Goal: Task Accomplishment & Management: Manage account settings

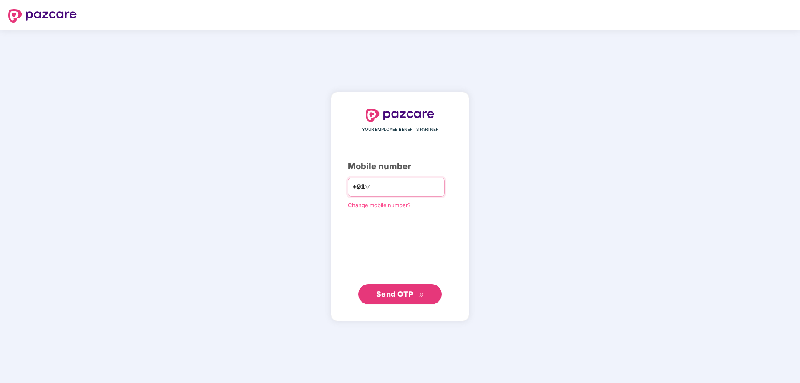
type input "**********"
click at [397, 292] on span "Send OTP" at bounding box center [394, 294] width 37 height 9
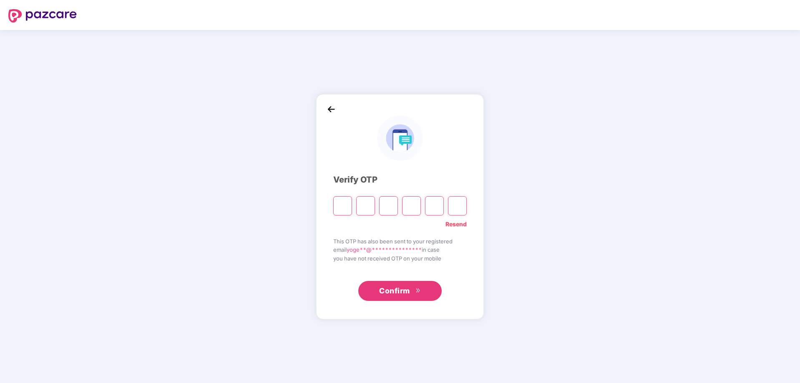
type input "*"
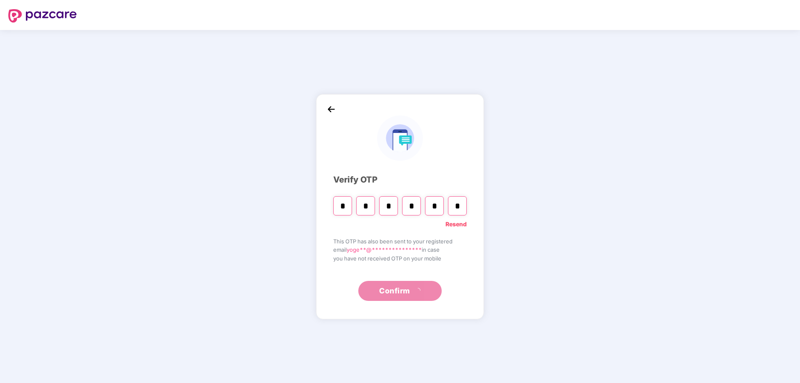
type input "*"
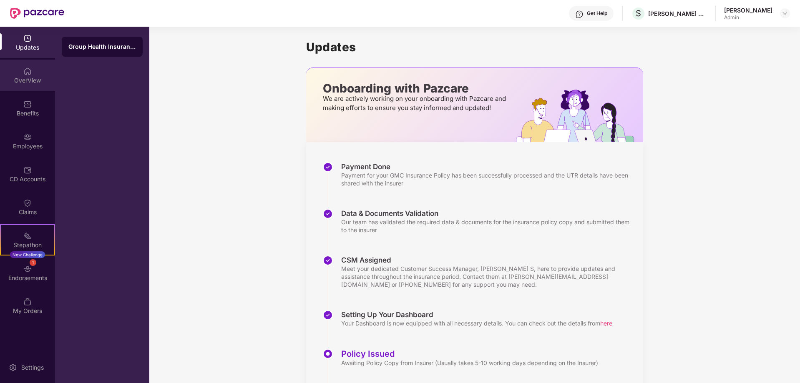
click at [24, 80] on div "OverView" at bounding box center [27, 80] width 55 height 8
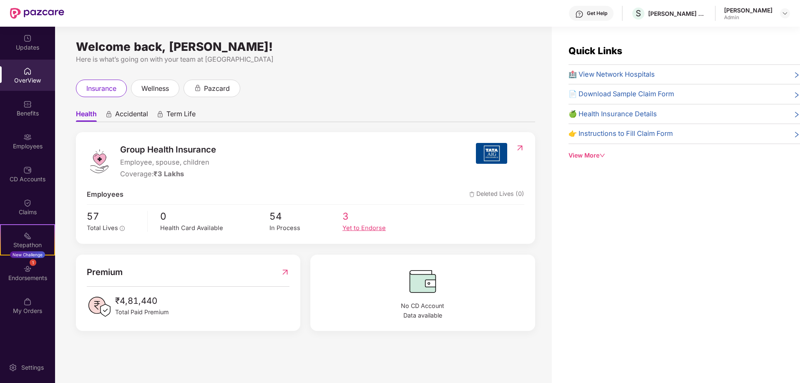
click at [353, 228] on div "Yet to Endorse" at bounding box center [379, 229] width 73 height 10
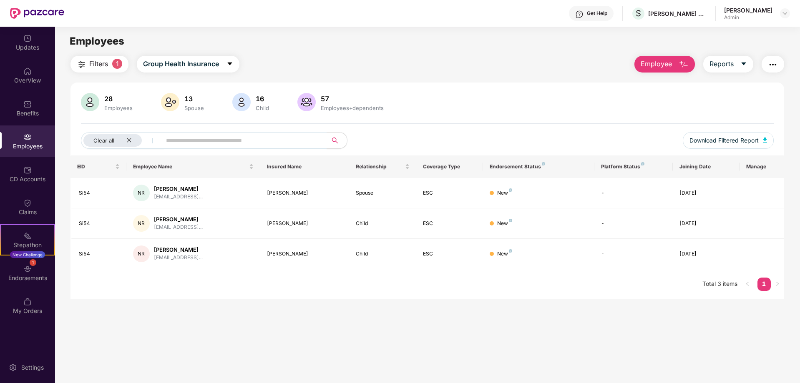
click at [98, 64] on span "Filters" at bounding box center [98, 64] width 19 height 10
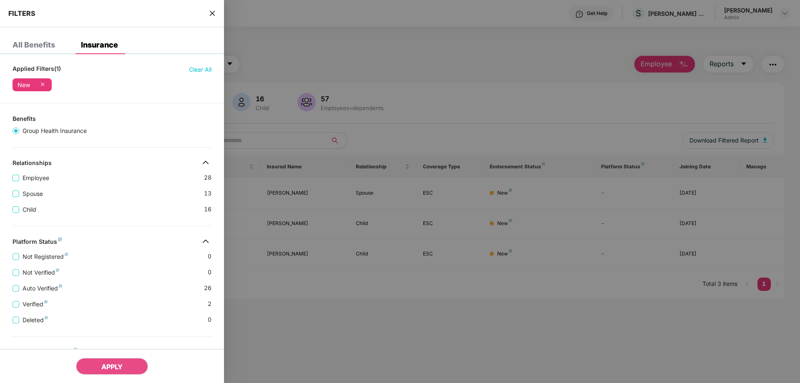
click at [213, 13] on icon "close" at bounding box center [212, 13] width 7 height 7
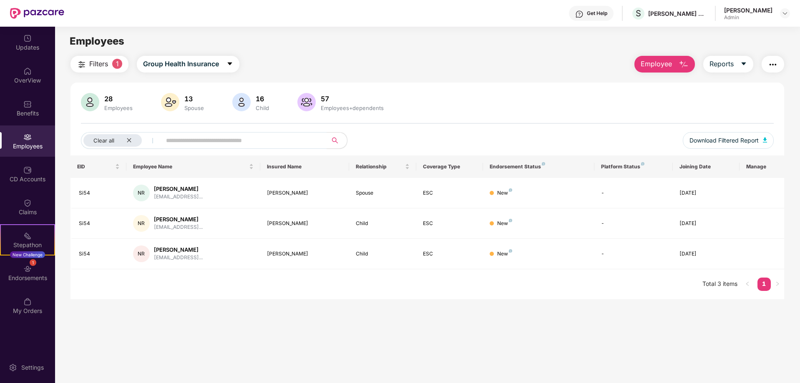
click at [799, 42] on div "Employees" at bounding box center [427, 41] width 745 height 16
click at [25, 46] on div "Updates" at bounding box center [27, 47] width 55 height 8
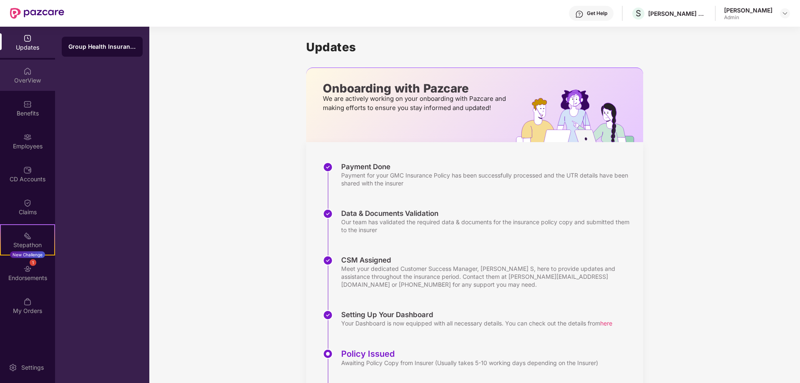
click at [24, 79] on div "OverView" at bounding box center [27, 80] width 55 height 8
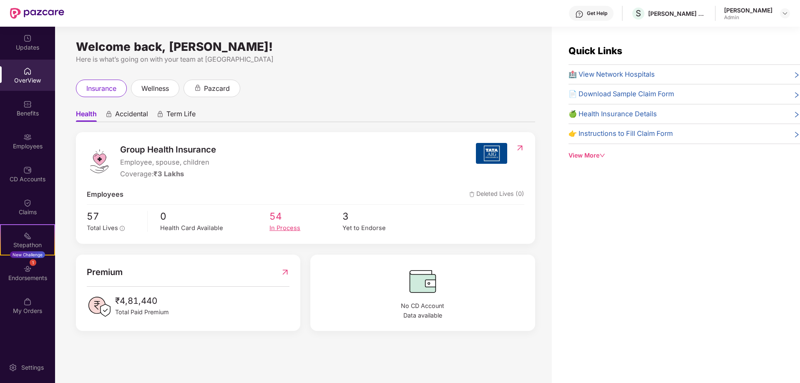
click at [285, 228] on div "In Process" at bounding box center [306, 229] width 73 height 10
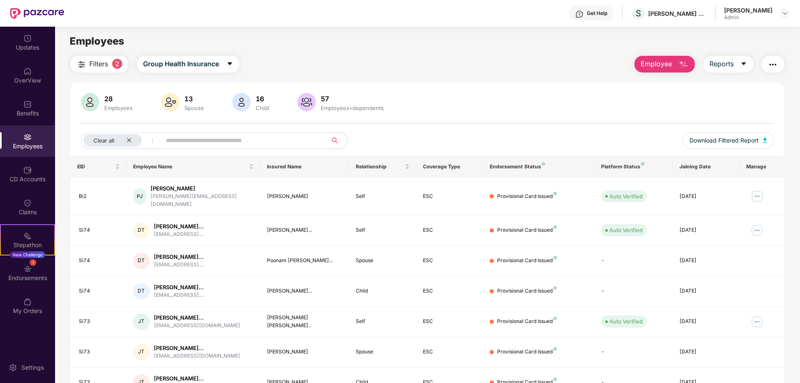
click at [247, 140] on input "text" at bounding box center [241, 140] width 150 height 13
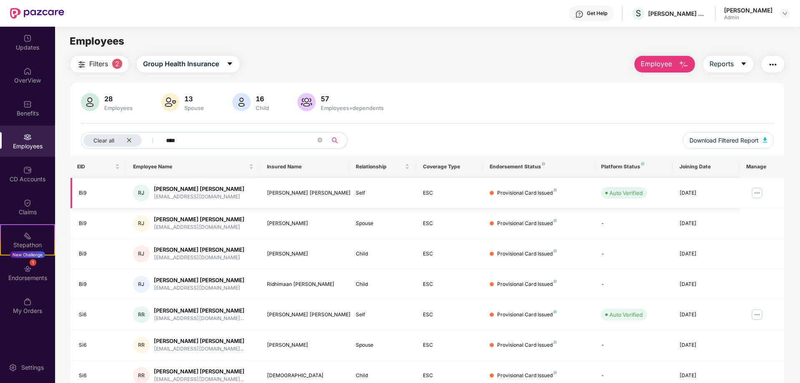
type input "****"
click at [757, 191] on img at bounding box center [757, 193] width 13 height 13
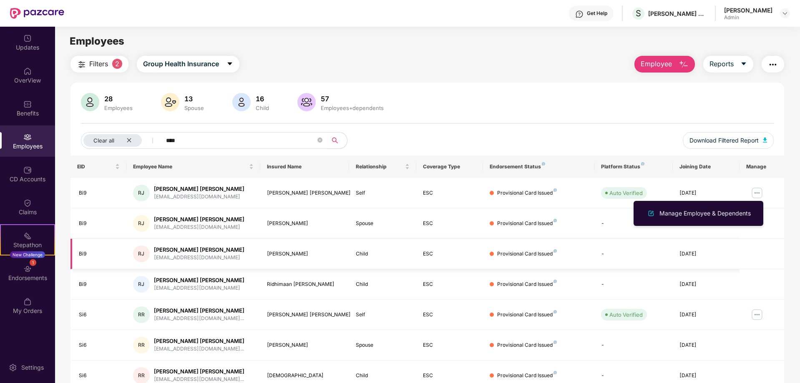
click at [764, 239] on td at bounding box center [762, 254] width 45 height 30
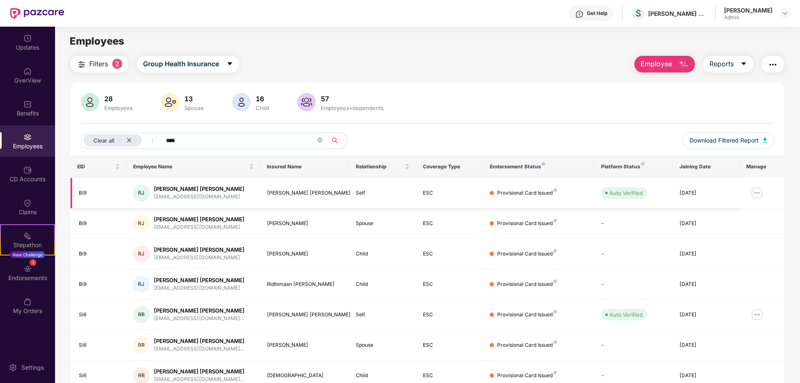
click at [760, 193] on img at bounding box center [757, 193] width 13 height 13
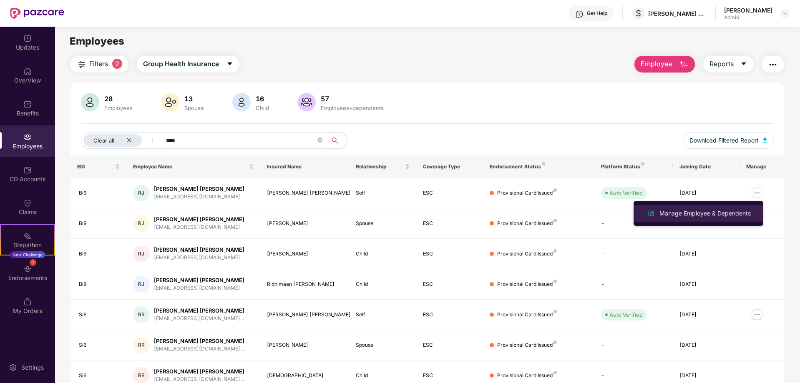
click at [704, 212] on div "Manage Employee & Dependents" at bounding box center [705, 213] width 95 height 9
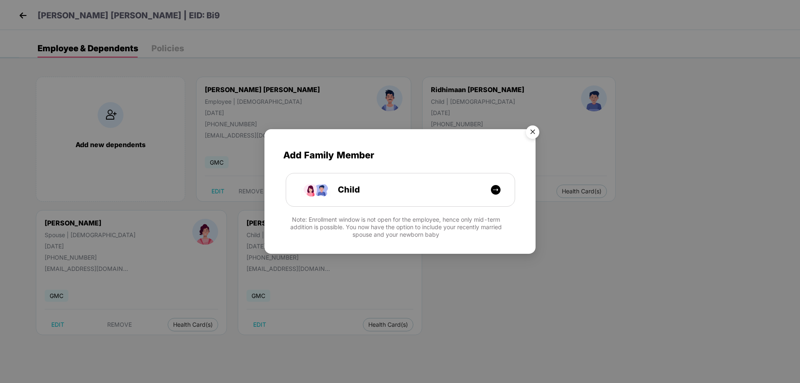
click at [531, 131] on img "Close" at bounding box center [532, 133] width 23 height 23
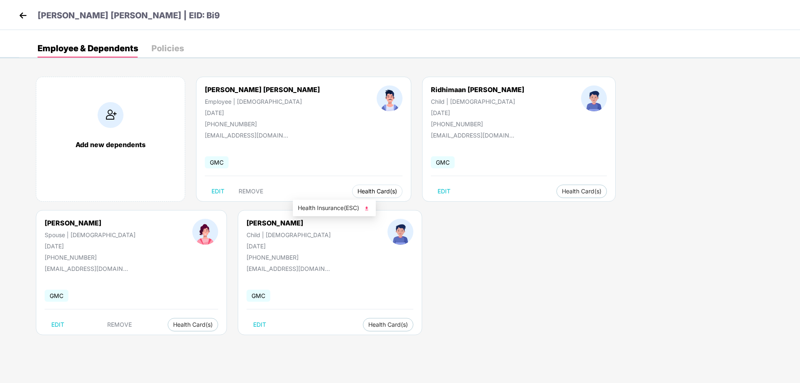
click at [358, 189] on span "Health Card(s)" at bounding box center [378, 191] width 40 height 4
click at [320, 207] on span "Health Insurance(ESC)" at bounding box center [334, 208] width 73 height 9
click at [23, 13] on img at bounding box center [23, 15] width 13 height 13
